Goal: Book appointment/travel/reservation

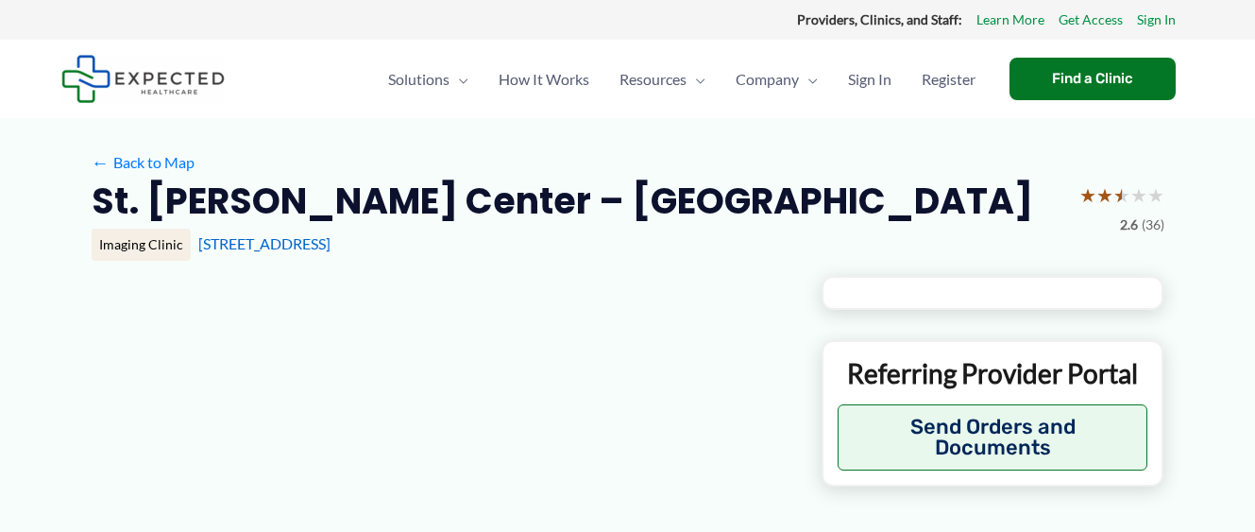
type input "**********"
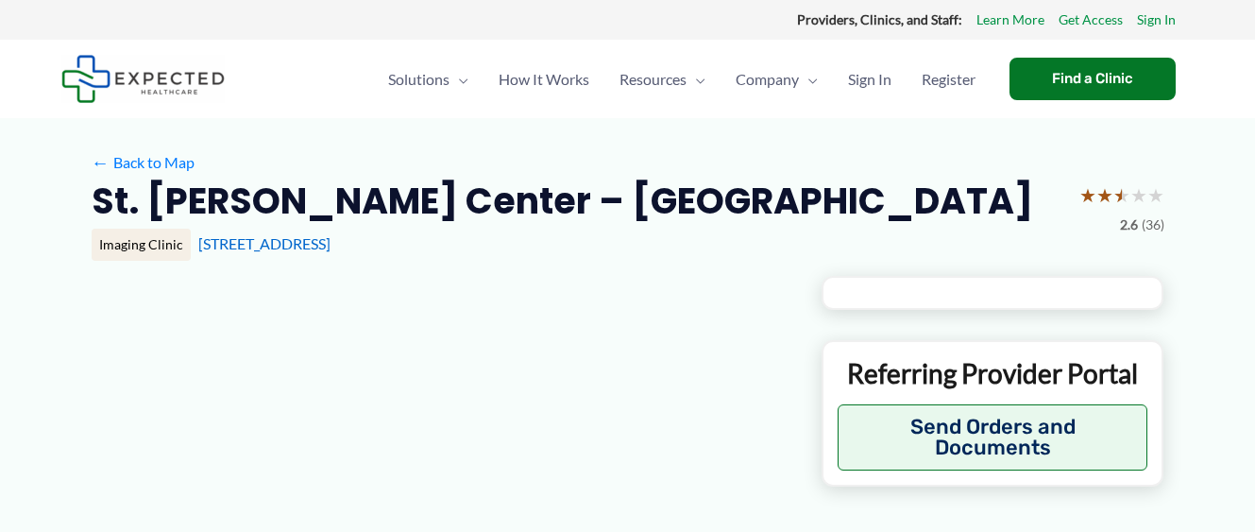
type input "**********"
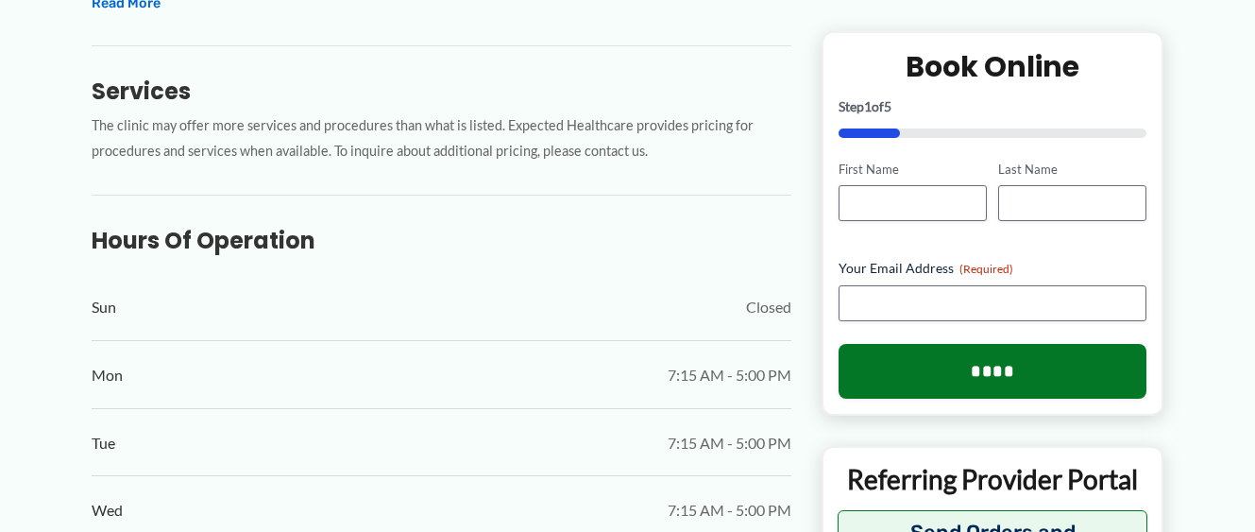
scroll to position [945, 0]
